Goal: Task Accomplishment & Management: Manage account settings

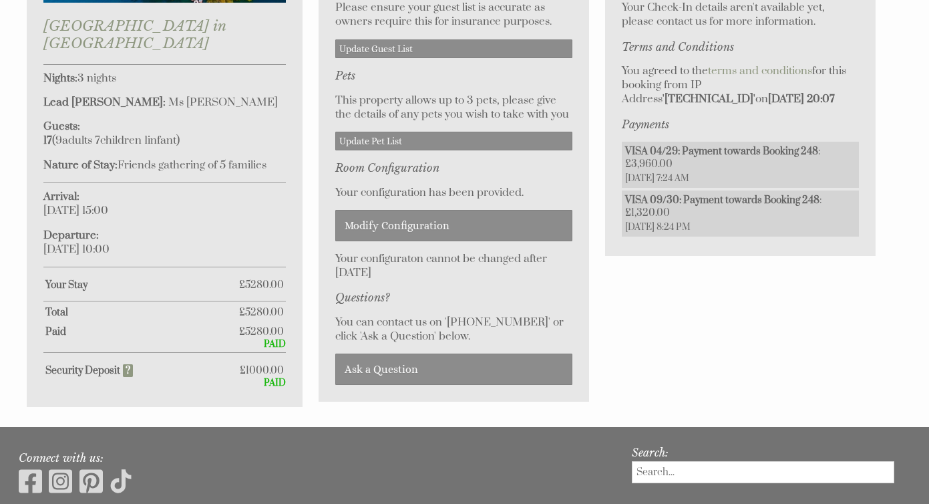
scroll to position [768, 0]
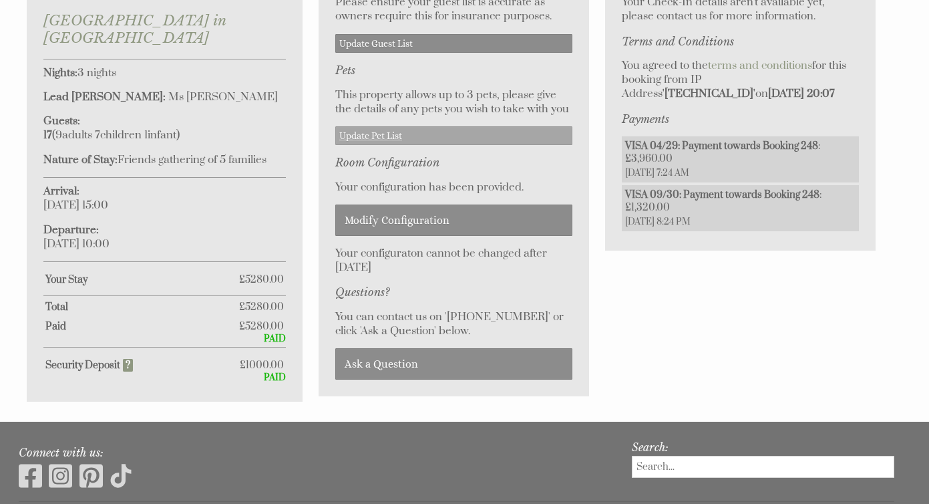
click at [401, 132] on link "Update Pet List" at bounding box center [453, 135] width 237 height 19
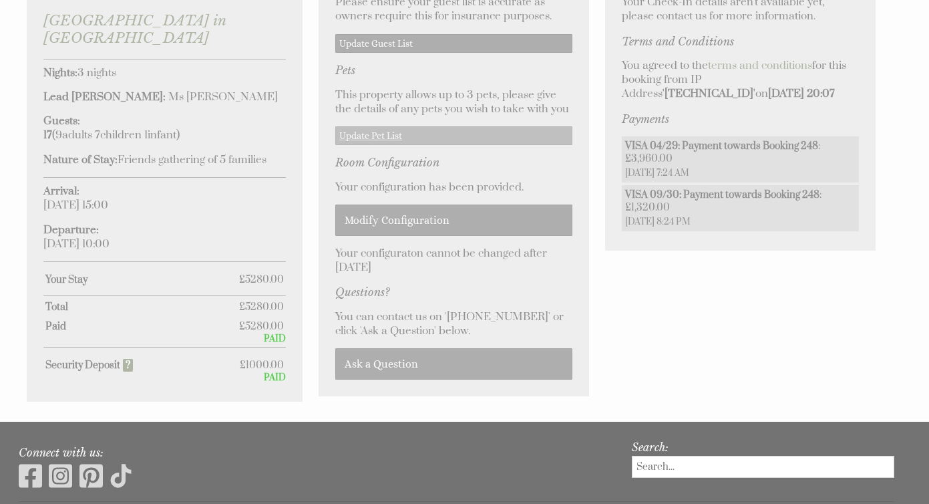
scroll to position [560, 0]
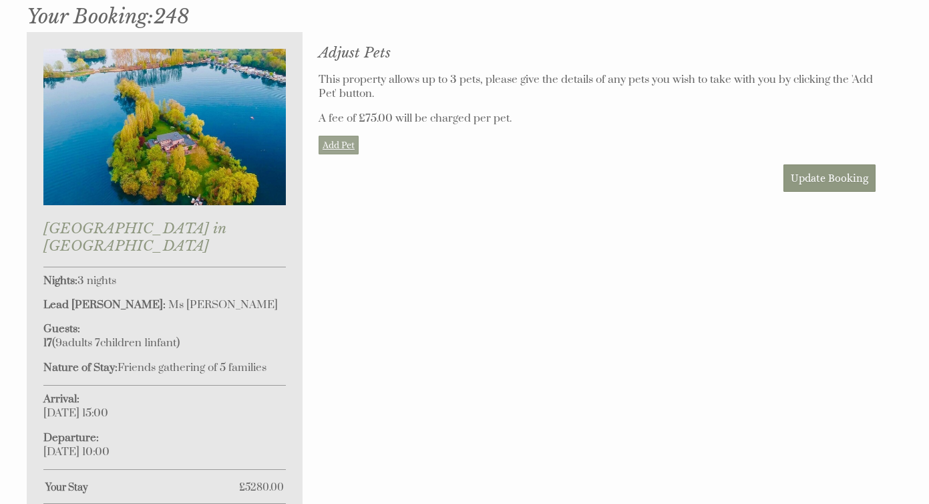
click at [339, 141] on link "Add Pet" at bounding box center [339, 145] width 40 height 19
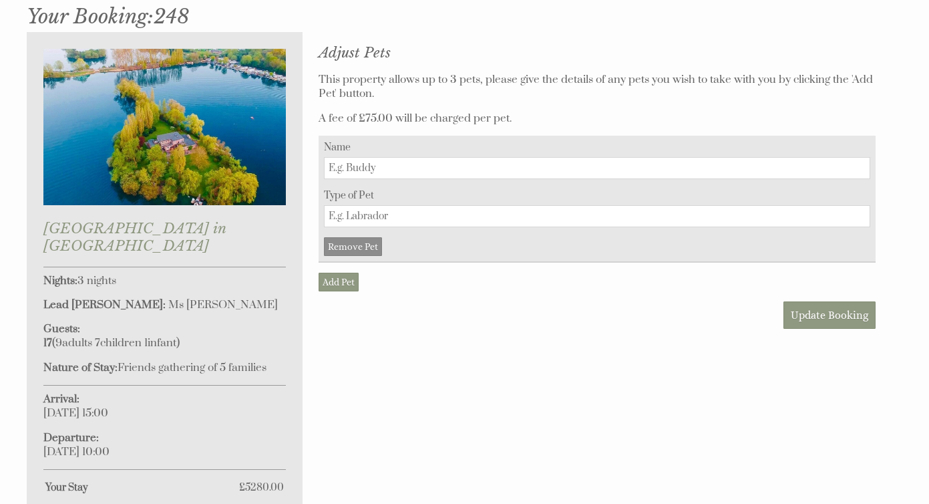
click at [359, 166] on input "Name" at bounding box center [597, 168] width 546 height 22
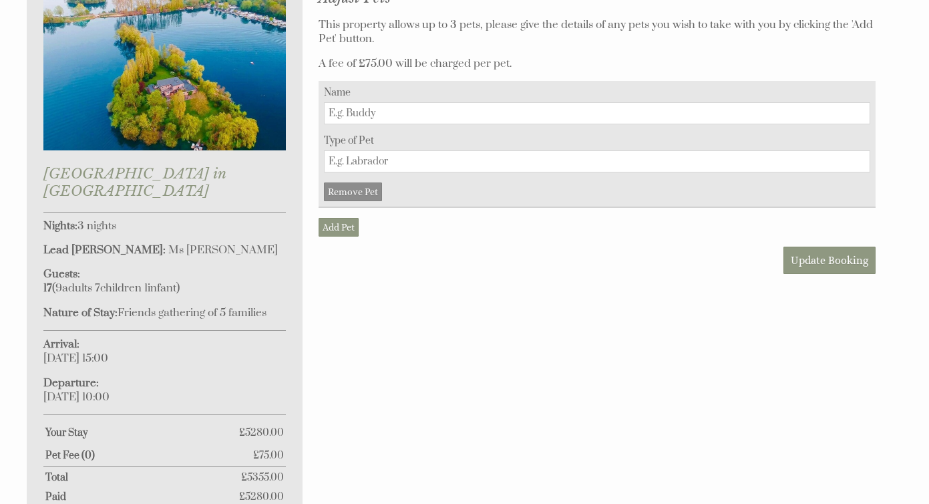
scroll to position [611, 0]
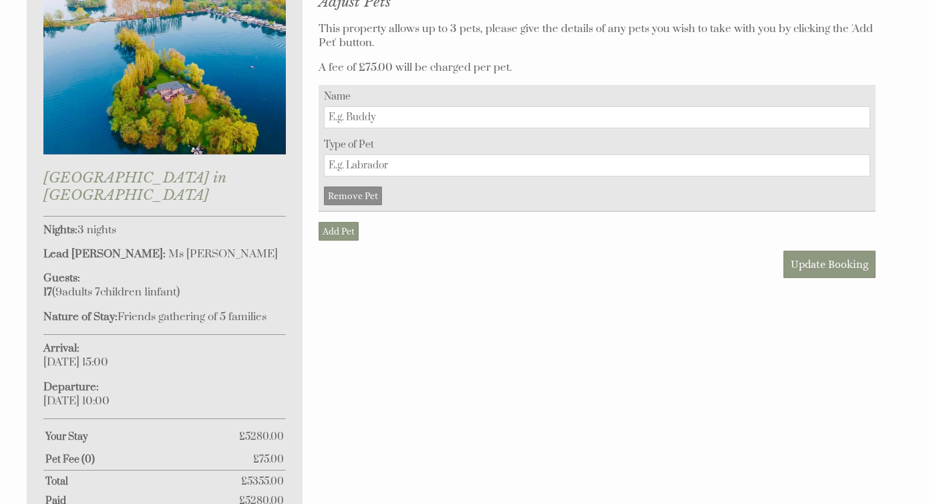
click at [389, 156] on input "Type of Pet" at bounding box center [597, 165] width 546 height 22
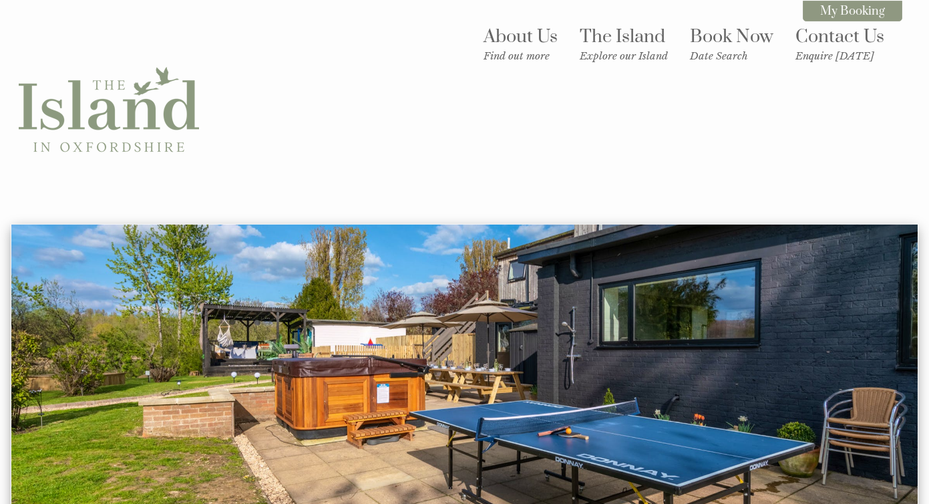
scroll to position [560, 0]
